Goal: Task Accomplishment & Management: Manage account settings

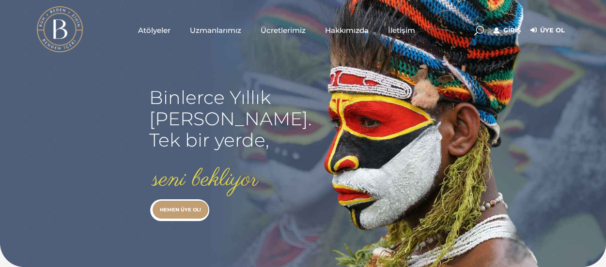
click at [509, 31] on link "Giriş" at bounding box center [506, 31] width 27 height 12
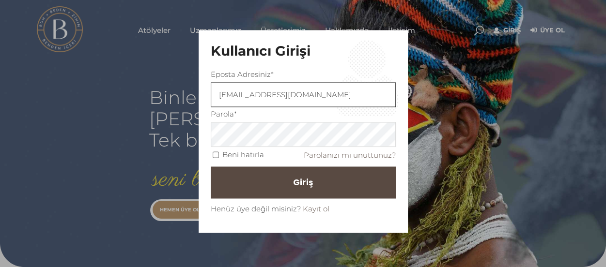
click at [304, 97] on input "didemulic@gmail.com" at bounding box center [303, 95] width 185 height 25
type input "[EMAIL_ADDRESS][DOMAIN_NAME]"
click at [297, 186] on span "Giriş" at bounding box center [307, 182] width 20 height 16
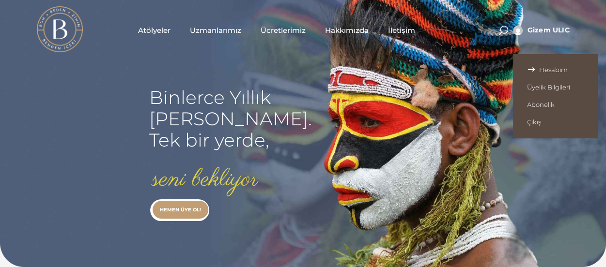
click at [541, 65] on link "Hesabım" at bounding box center [555, 69] width 85 height 17
